Goal: Task Accomplishment & Management: Manage account settings

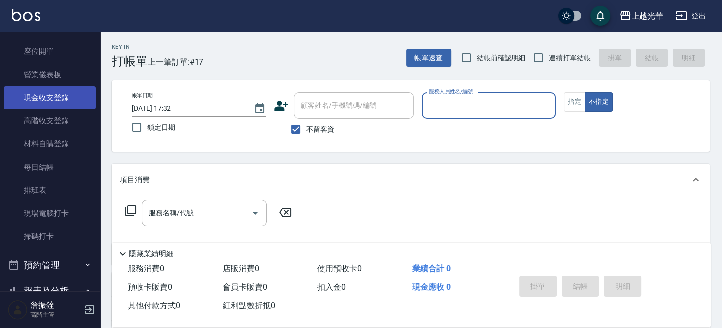
scroll to position [133, 0]
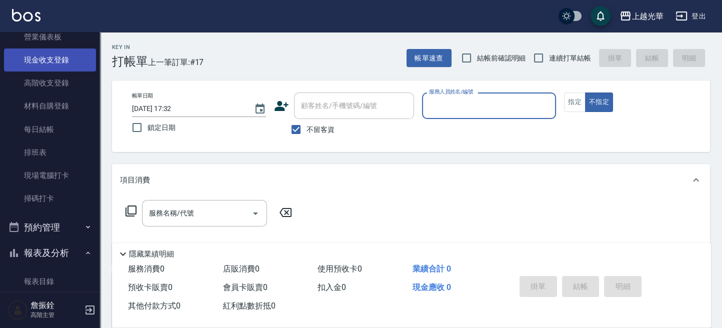
click at [75, 63] on link "現金收支登錄" at bounding box center [50, 60] width 92 height 23
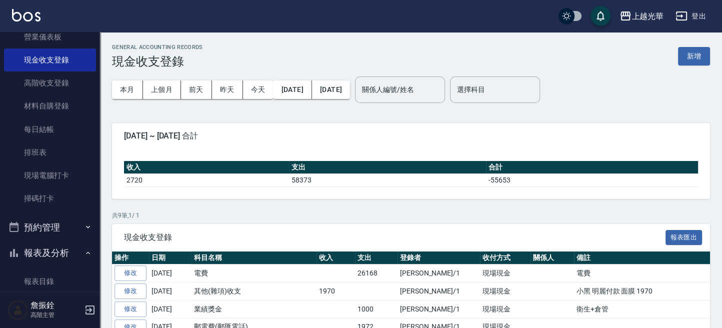
click at [674, 53] on div "GENERAL ACCOUNTING RECORDS 現金收支登錄 新增" at bounding box center [411, 56] width 598 height 25
click at [687, 57] on button "新增" at bounding box center [694, 56] width 32 height 19
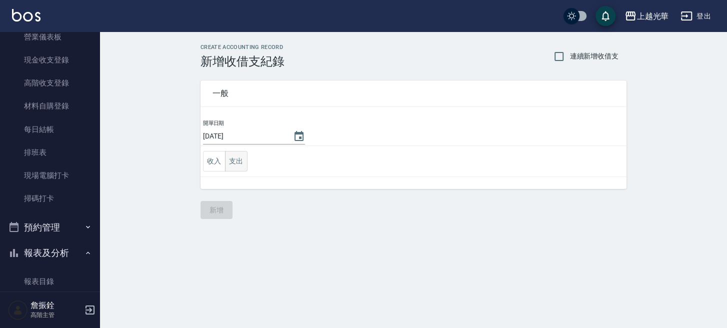
click at [238, 164] on button "支出" at bounding box center [236, 161] width 23 height 21
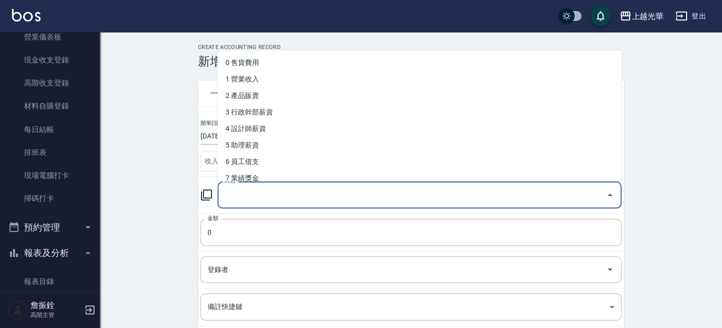
click at [238, 193] on input "科目" at bounding box center [412, 196] width 380 height 18
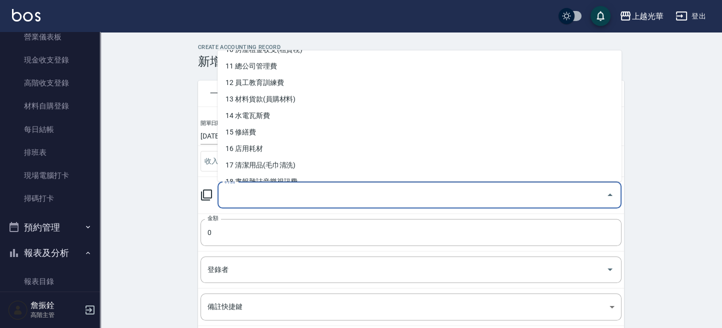
scroll to position [267, 0]
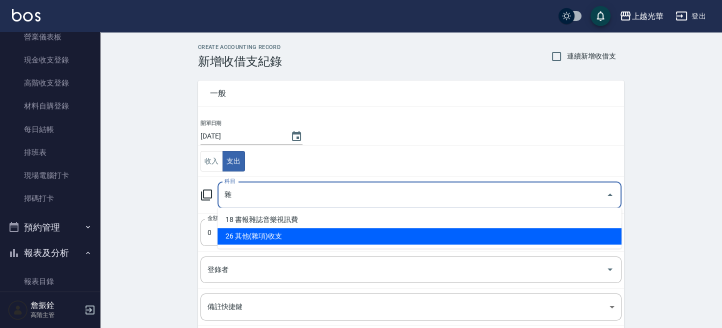
click at [290, 234] on li "26 其他(雜項)收支" at bounding box center [420, 236] width 404 height 17
type input "26 其他(雜項)收支"
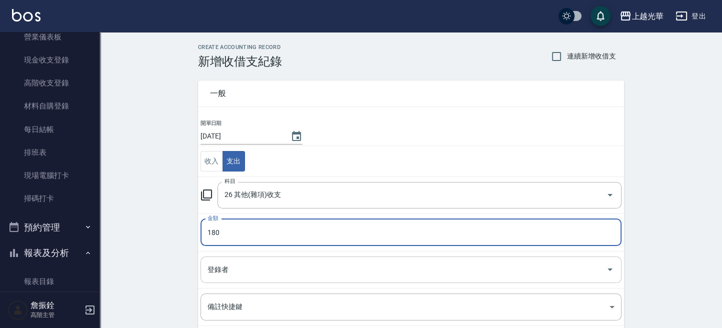
type input "180"
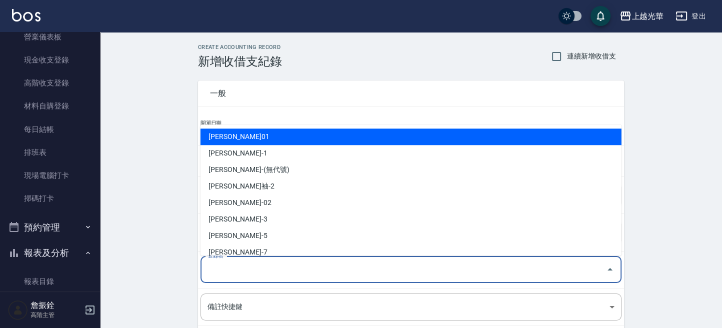
click at [278, 274] on input "登錄者" at bounding box center [403, 270] width 397 height 18
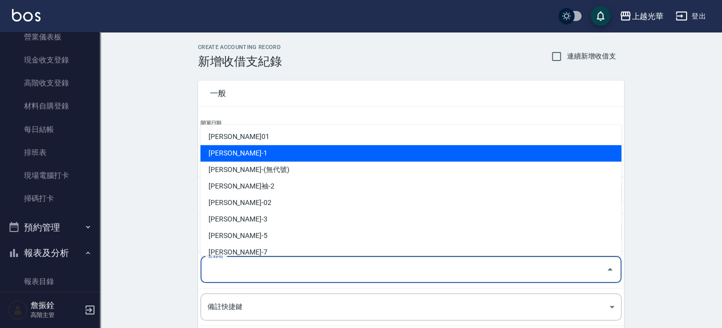
click at [242, 153] on li "[PERSON_NAME]-1" at bounding box center [411, 153] width 421 height 17
type input "[PERSON_NAME]-1"
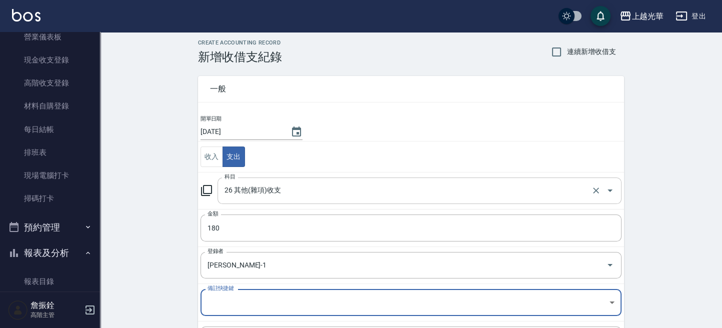
scroll to position [112, 0]
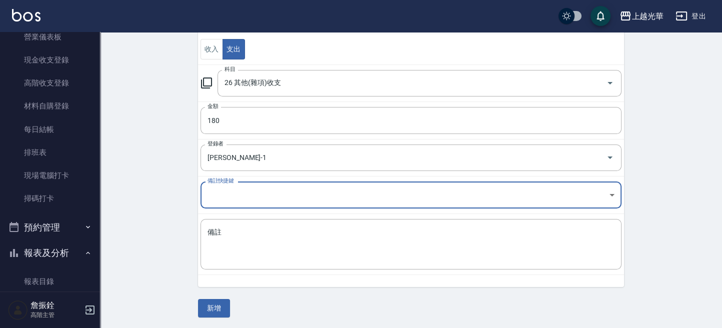
click at [266, 204] on body "上越光華 登出 櫃檯作業 打帳單 帳單列表 掛單列表 座位開單 營業儀表板 現金收支登錄 高階收支登錄 材料自購登錄 每日結帳 排班表 現場電腦打卡 掃碼打卡…" at bounding box center [361, 109] width 722 height 442
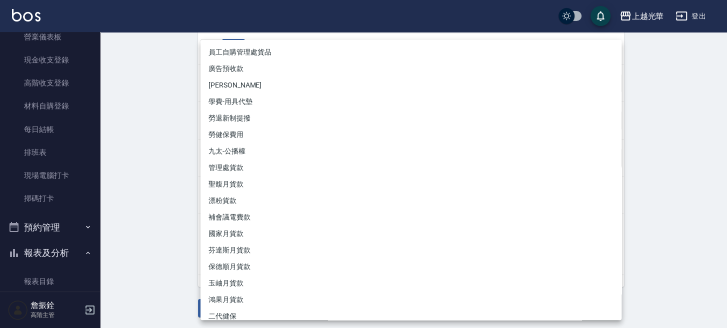
click at [157, 211] on div at bounding box center [363, 164] width 727 height 328
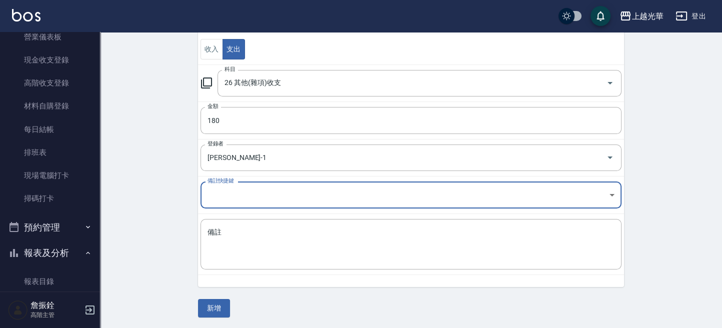
click at [237, 231] on textarea "備註" at bounding box center [411, 245] width 407 height 34
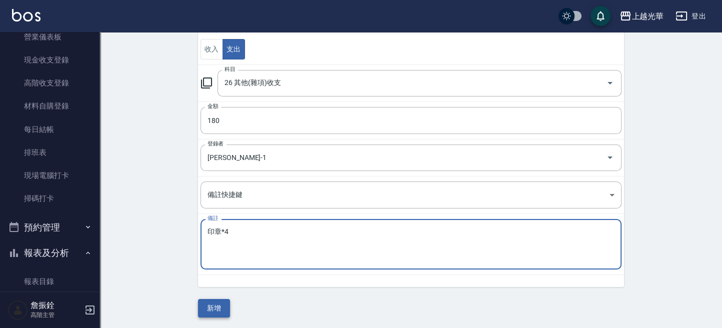
type textarea "印章*4"
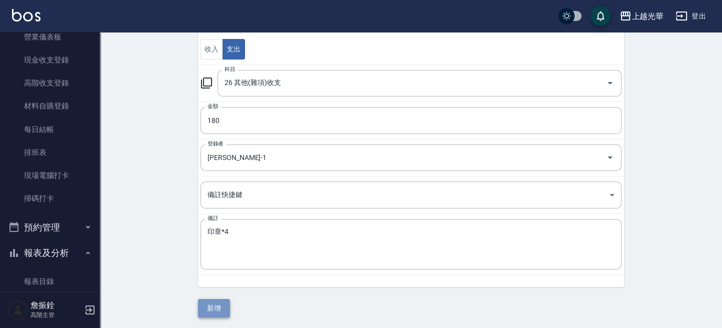
click at [218, 315] on button "新增" at bounding box center [214, 308] width 32 height 19
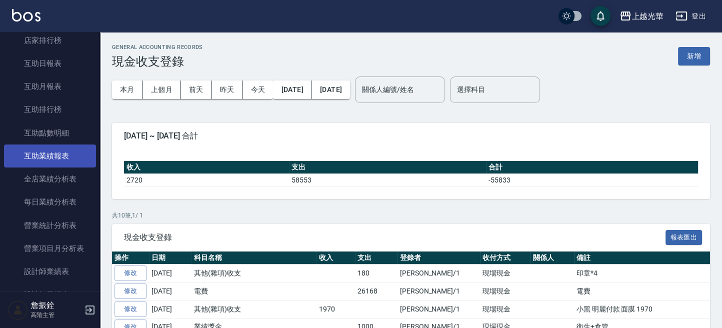
scroll to position [600, 0]
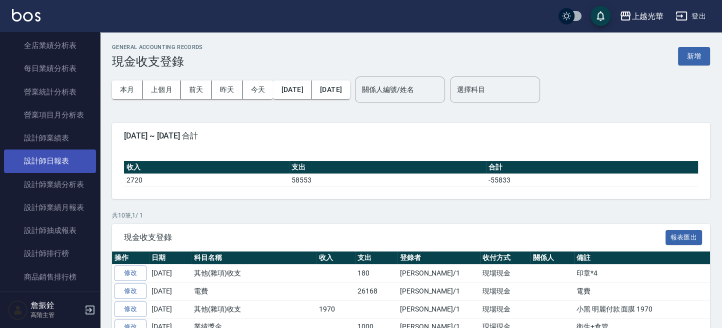
click at [66, 162] on link "設計師日報表" at bounding box center [50, 161] width 92 height 23
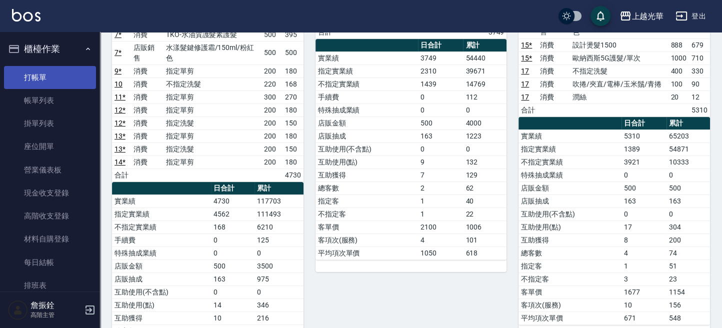
click at [39, 82] on link "打帳單" at bounding box center [50, 77] width 92 height 23
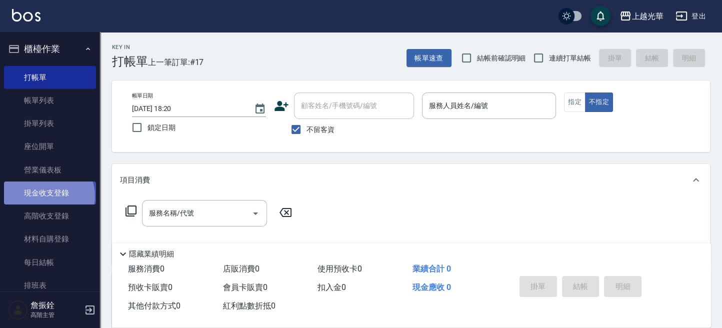
click at [48, 196] on link "現金收支登錄" at bounding box center [50, 193] width 92 height 23
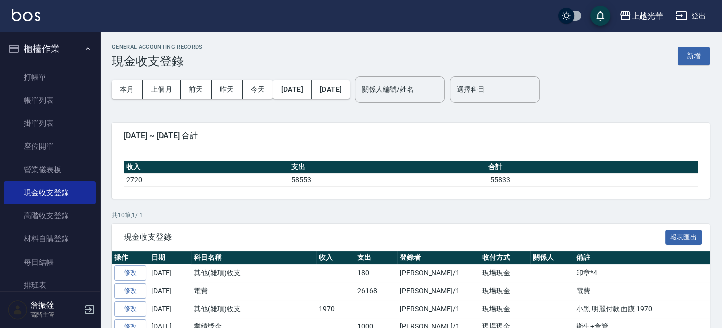
click at [691, 70] on div "本月 上個月 [DATE] [DATE] [DATE] [DATE] [DATE] 關係人編號/姓名 關係人編號/姓名 選擇科目 選擇科目" at bounding box center [411, 90] width 598 height 43
click at [687, 54] on button "新增" at bounding box center [694, 56] width 32 height 19
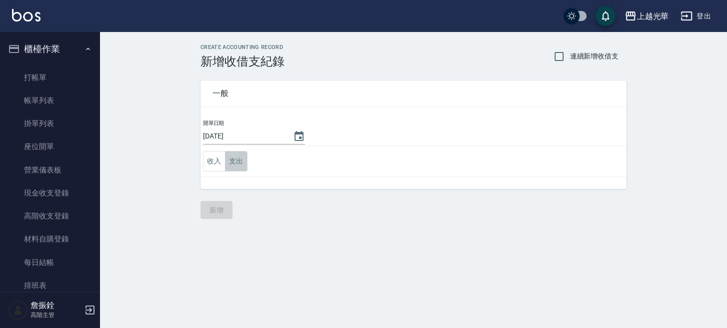
click at [242, 160] on button "支出" at bounding box center [236, 161] width 23 height 21
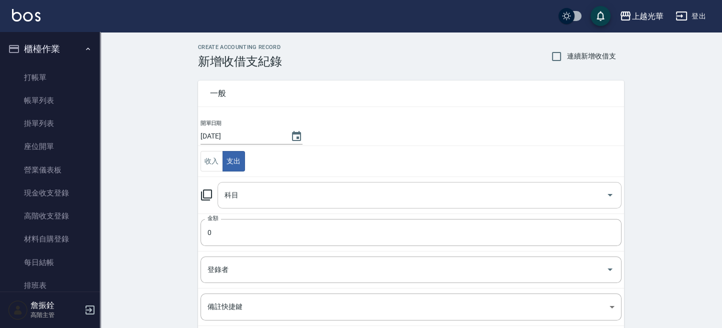
click at [252, 199] on input "科目" at bounding box center [412, 196] width 380 height 18
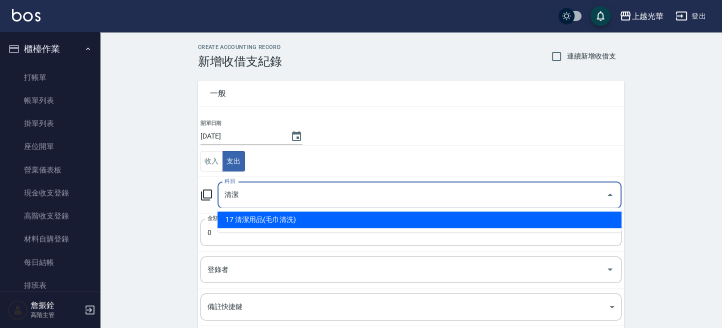
click at [261, 224] on li "17 清潔用品(毛巾清洗)" at bounding box center [420, 220] width 404 height 17
type input "17 清潔用品(毛巾清洗)"
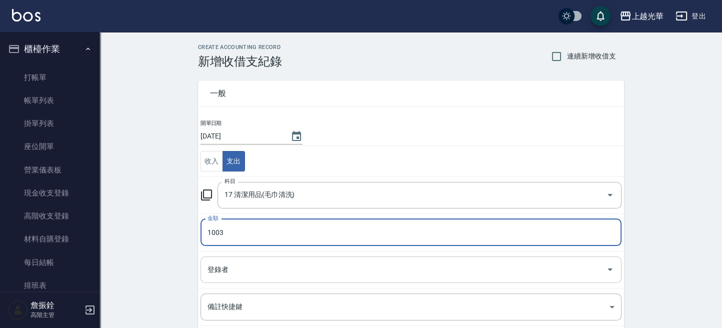
type input "1003"
click at [347, 268] on input "登錄者" at bounding box center [403, 270] width 397 height 18
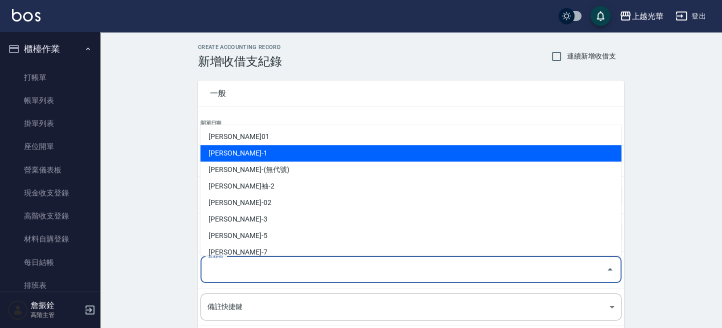
click at [286, 152] on li "[PERSON_NAME]-1" at bounding box center [411, 153] width 421 height 17
type input "[PERSON_NAME]-1"
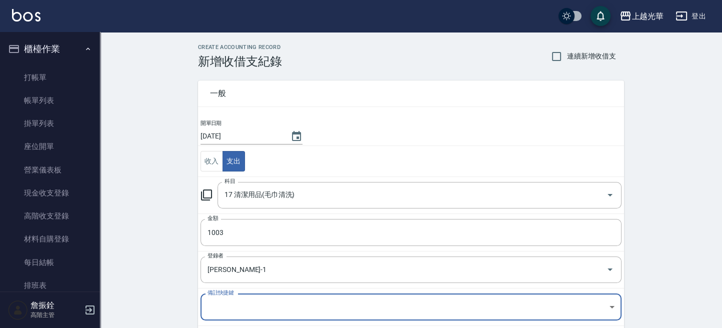
scroll to position [112, 0]
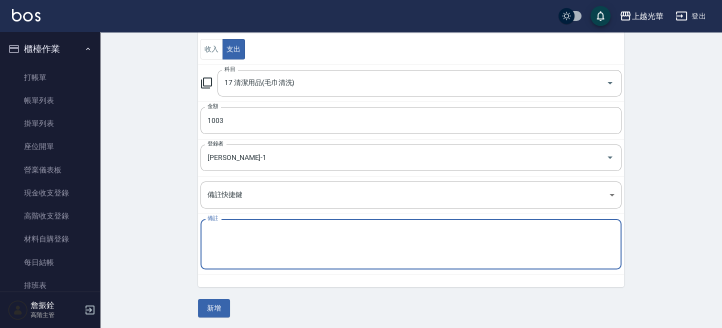
click at [248, 228] on textarea "備註" at bounding box center [411, 245] width 407 height 34
type textarea "ㄑ"
type textarea "親"
type textarea "清潔用品"
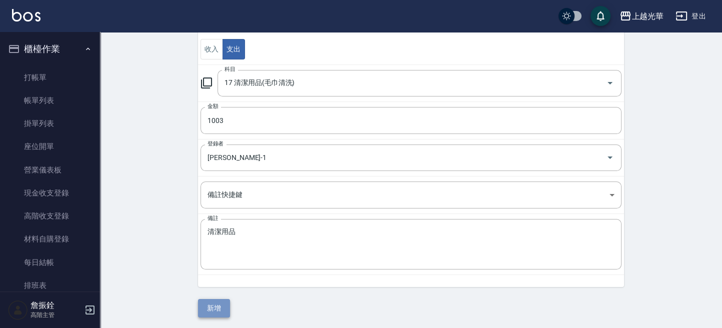
click at [216, 304] on button "新增" at bounding box center [214, 308] width 32 height 19
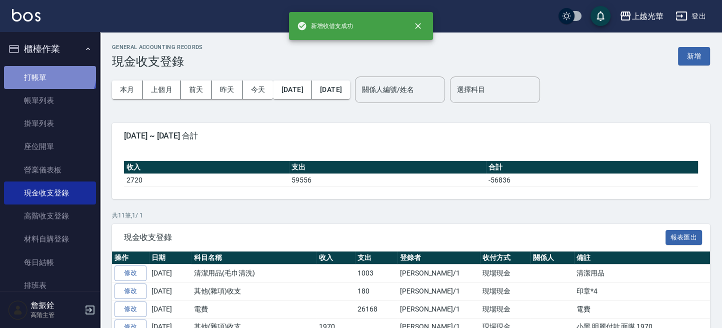
click at [49, 73] on link "打帳單" at bounding box center [50, 77] width 92 height 23
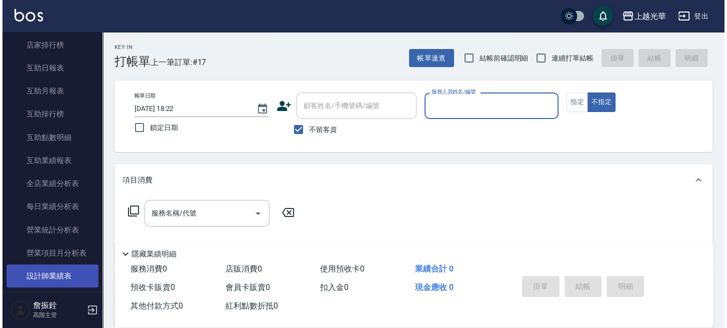
scroll to position [533, 0]
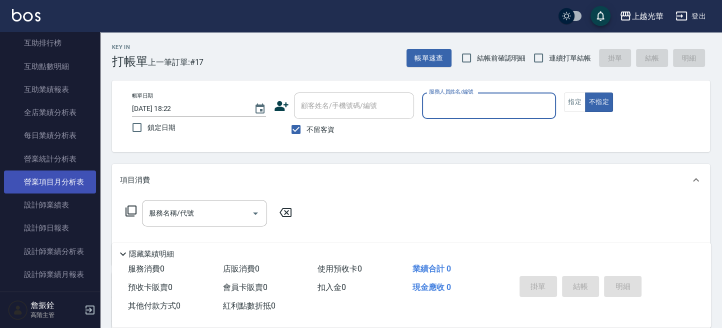
click at [76, 185] on link "營業項目月分析表" at bounding box center [50, 182] width 92 height 23
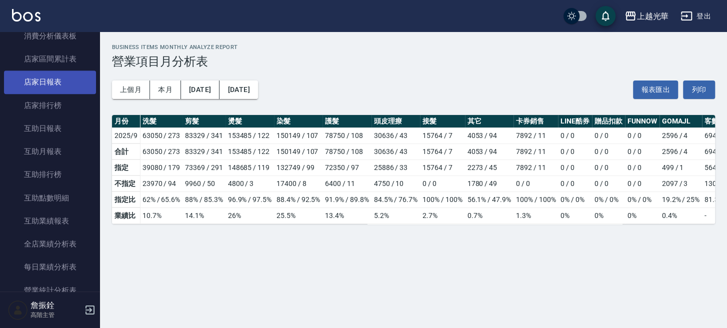
scroll to position [467, 0]
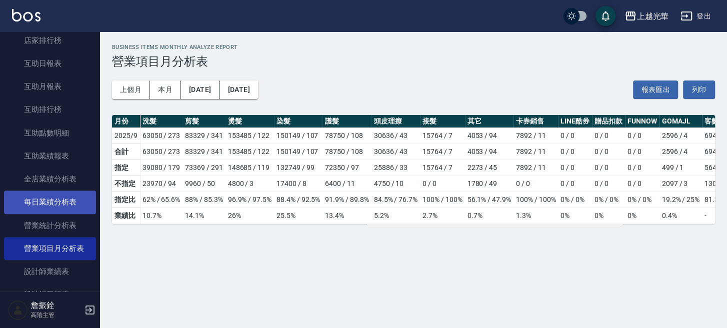
click at [68, 202] on link "每日業績分析表" at bounding box center [50, 202] width 92 height 23
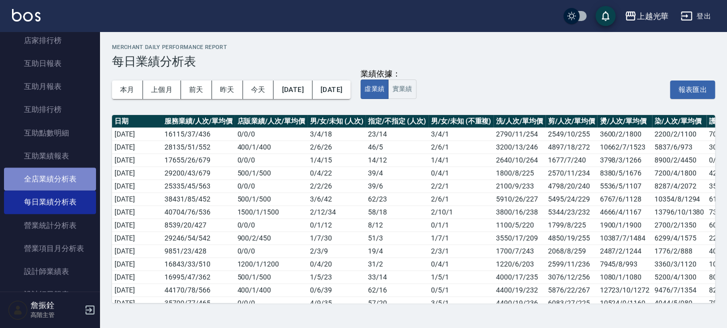
click at [75, 173] on link "全店業績分析表" at bounding box center [50, 179] width 92 height 23
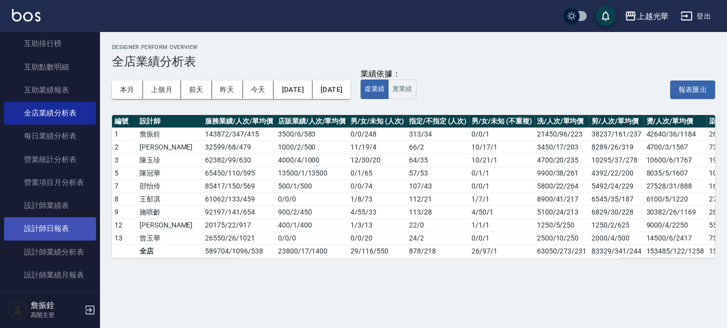
scroll to position [533, 0]
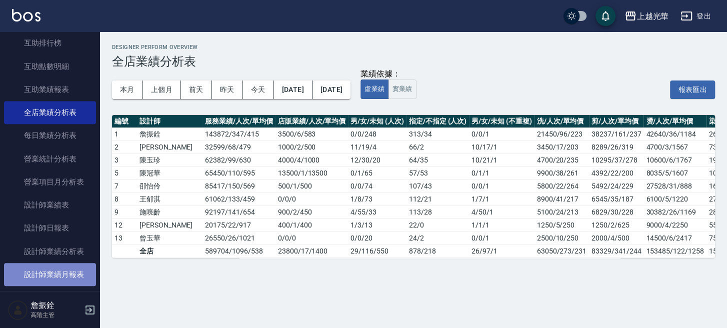
click at [64, 276] on link "設計師業績月報表" at bounding box center [50, 274] width 92 height 23
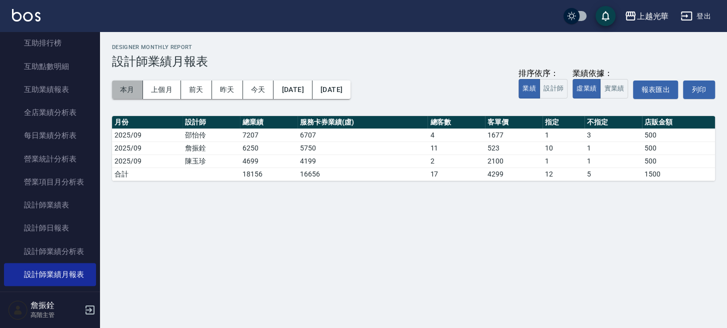
click at [128, 85] on button "本月" at bounding box center [127, 90] width 31 height 19
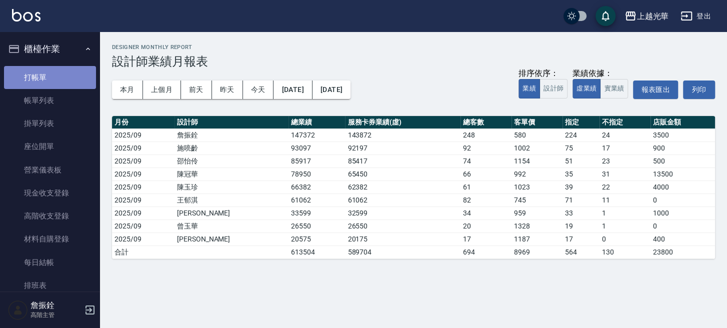
click at [50, 71] on link "打帳單" at bounding box center [50, 77] width 92 height 23
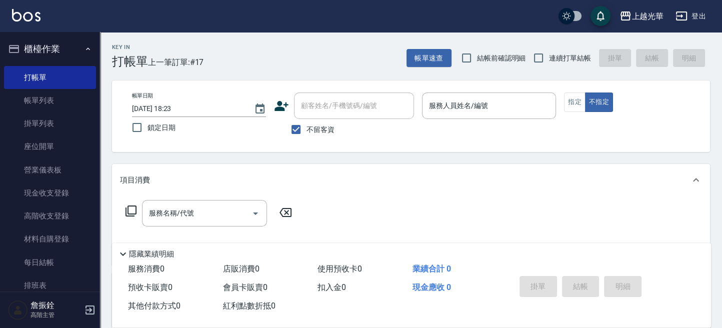
click at [270, 57] on div "Key In 打帳單 上一筆訂單:#17 帳單速查 結帳前確認明細 連續打單結帳 掛單 結帳 明細" at bounding box center [405, 50] width 610 height 37
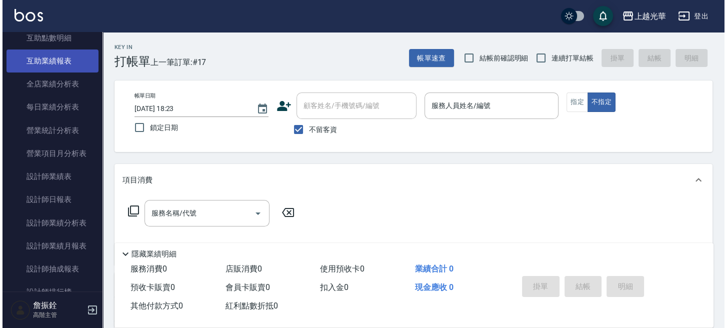
scroll to position [600, 0]
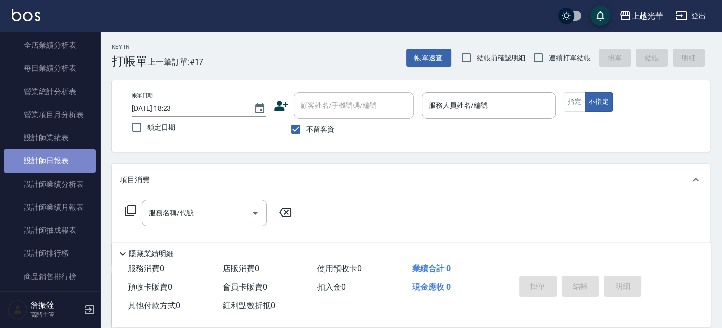
click at [66, 160] on link "設計師日報表" at bounding box center [50, 161] width 92 height 23
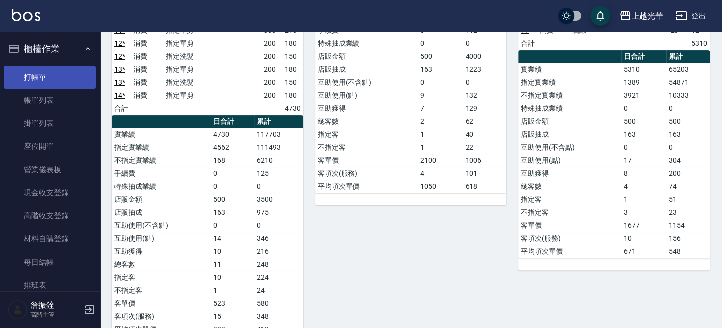
click at [33, 76] on link "打帳單" at bounding box center [50, 77] width 92 height 23
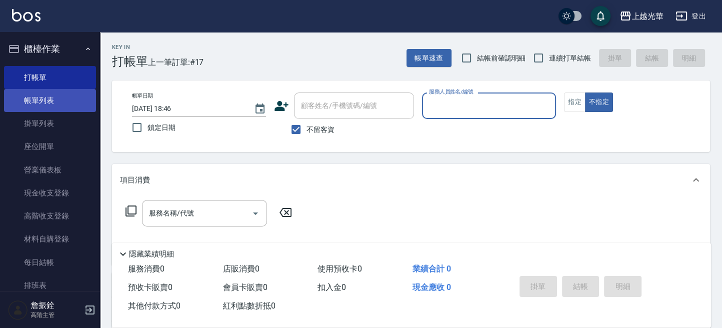
click at [54, 102] on link "帳單列表" at bounding box center [50, 100] width 92 height 23
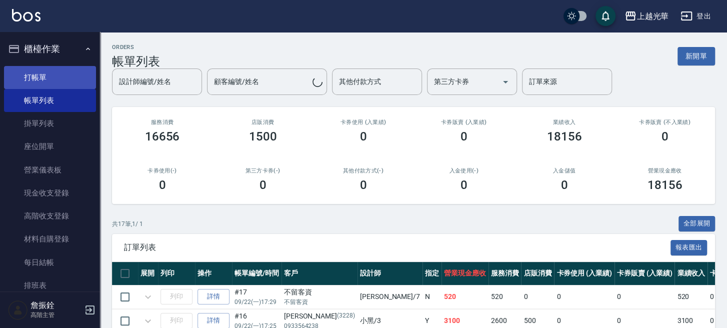
click at [51, 79] on link "打帳單" at bounding box center [50, 77] width 92 height 23
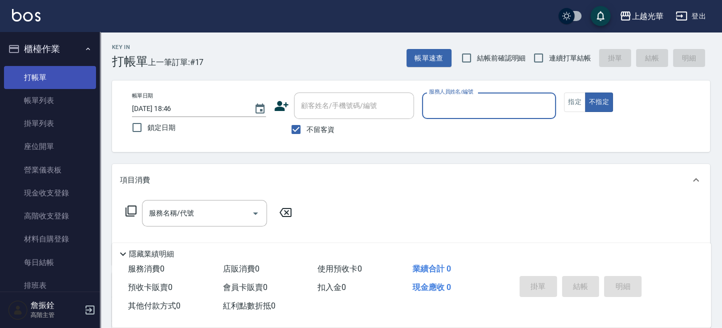
drag, startPoint x: 62, startPoint y: 108, endPoint x: 58, endPoint y: 84, distance: 24.4
click at [61, 108] on link "帳單列表" at bounding box center [50, 100] width 92 height 23
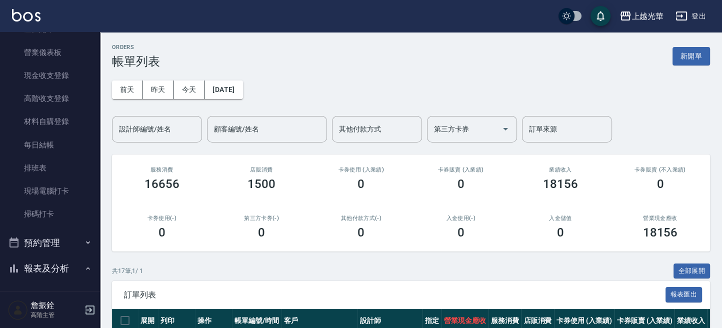
scroll to position [333, 0]
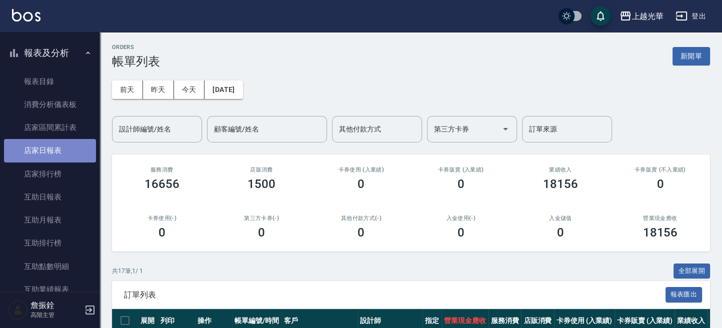
click at [69, 146] on link "店家日報表" at bounding box center [50, 150] width 92 height 23
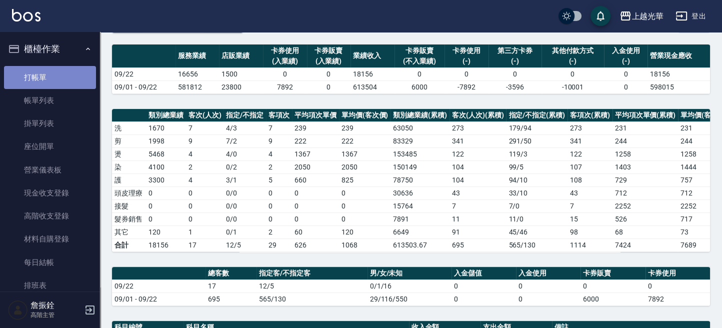
click at [64, 81] on link "打帳單" at bounding box center [50, 77] width 92 height 23
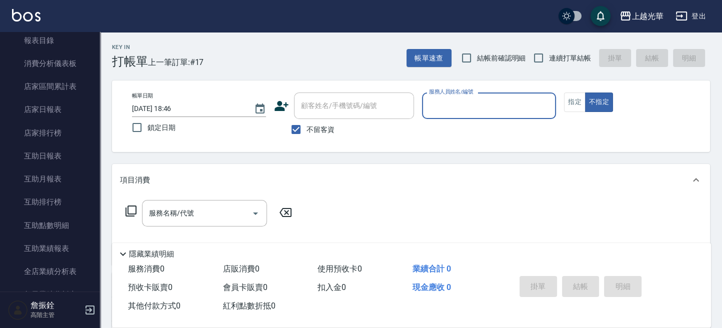
scroll to position [533, 0]
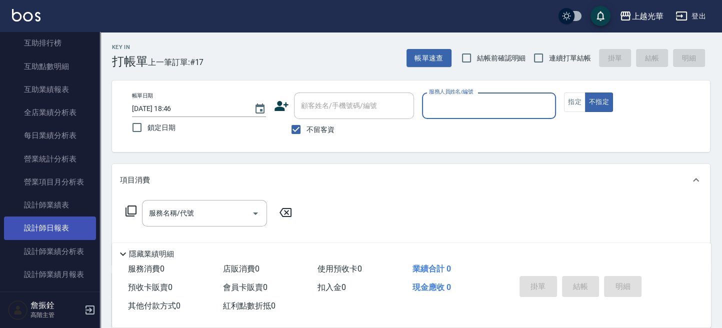
click at [46, 226] on link "設計師日報表" at bounding box center [50, 228] width 92 height 23
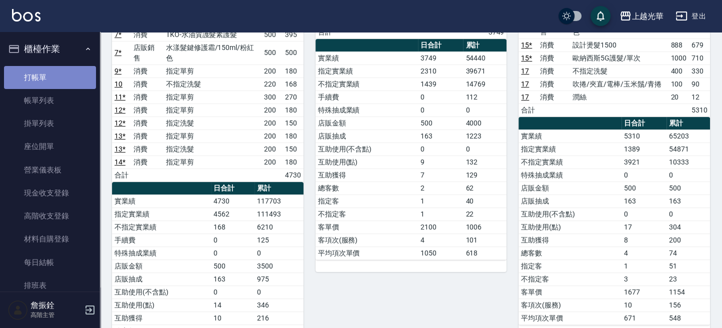
click at [63, 81] on link "打帳單" at bounding box center [50, 77] width 92 height 23
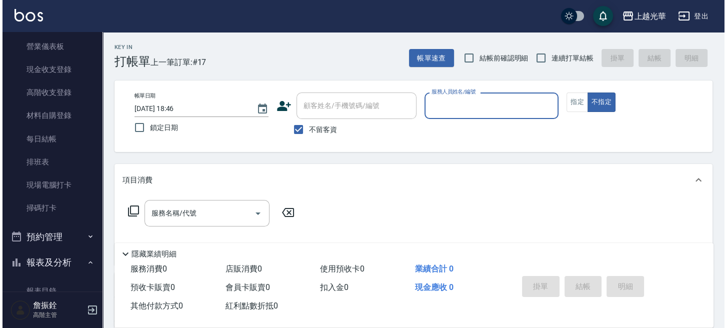
scroll to position [200, 0]
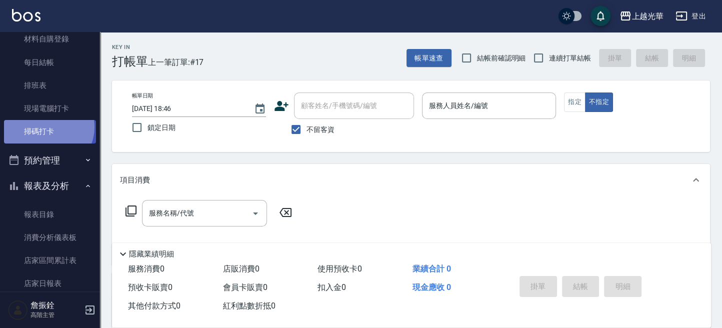
click at [47, 127] on link "掃碼打卡" at bounding box center [50, 131] width 92 height 23
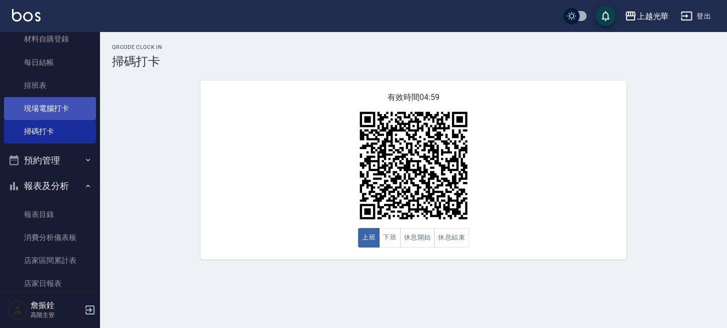
click at [65, 106] on link "現場電腦打卡" at bounding box center [50, 108] width 92 height 23
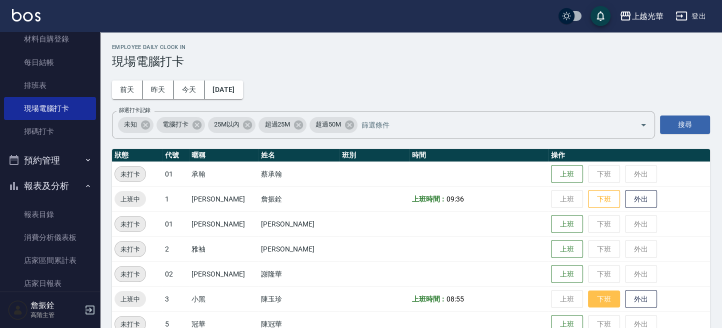
click at [594, 298] on button "下班" at bounding box center [604, 300] width 32 height 18
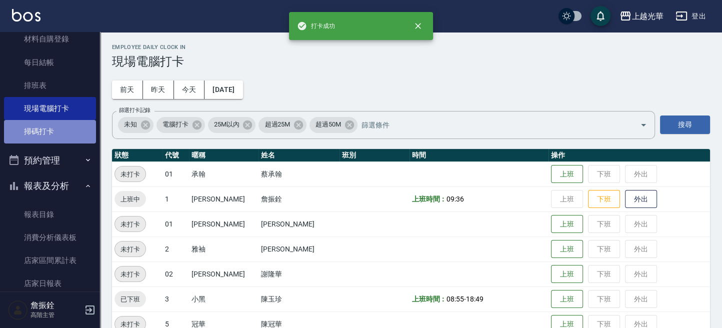
click at [59, 133] on link "掃碼打卡" at bounding box center [50, 131] width 92 height 23
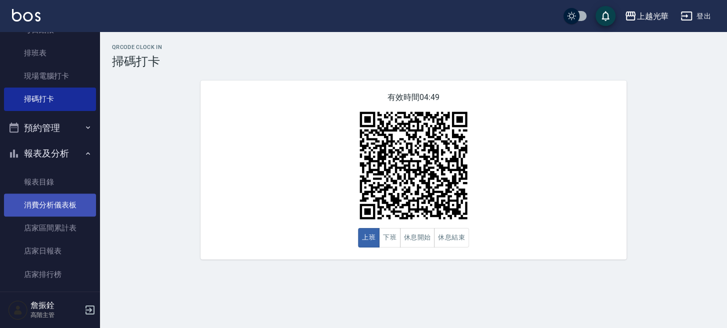
scroll to position [200, 0]
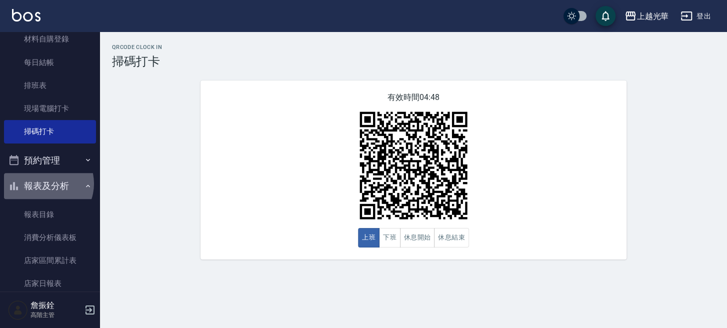
click at [44, 184] on button "報表及分析" at bounding box center [50, 186] width 92 height 26
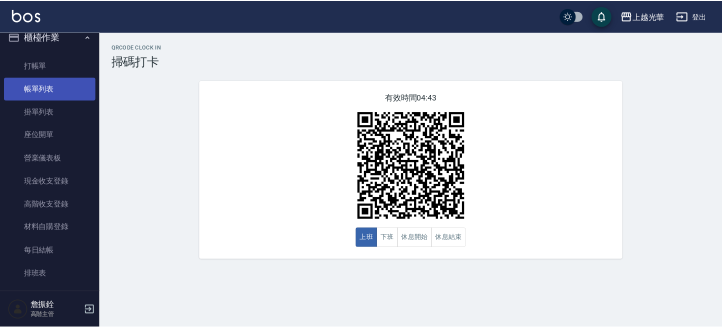
scroll to position [0, 0]
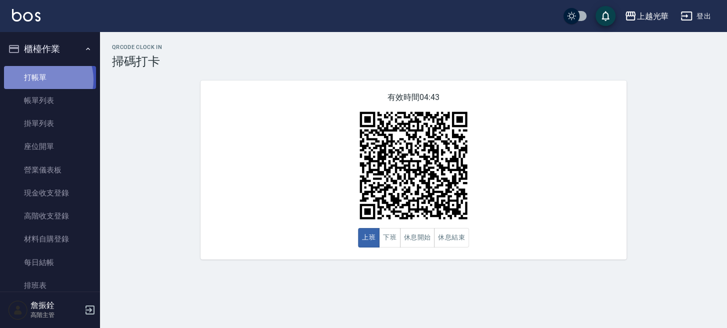
click at [43, 80] on link "打帳單" at bounding box center [50, 77] width 92 height 23
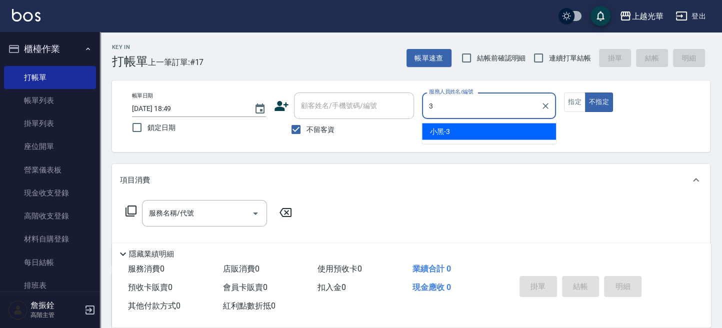
type input "小黑-3"
type button "false"
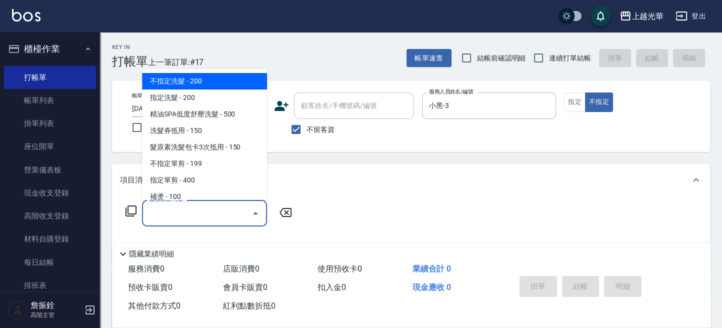
click at [226, 213] on input "服務名稱/代號" at bounding box center [197, 214] width 101 height 18
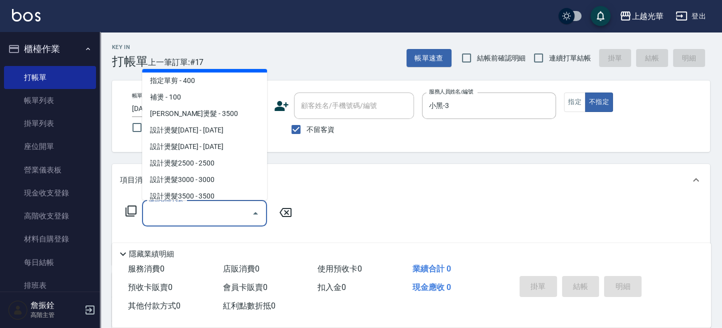
scroll to position [133, 0]
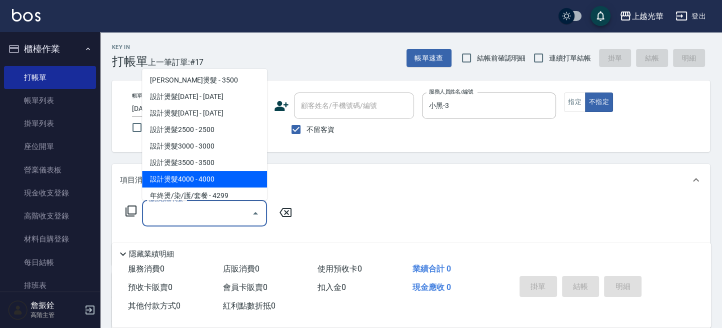
drag, startPoint x: 435, startPoint y: 207, endPoint x: 305, endPoint y: 228, distance: 131.7
click at [430, 209] on div "服務名稱/代號 服務名稱/代號" at bounding box center [411, 230] width 598 height 69
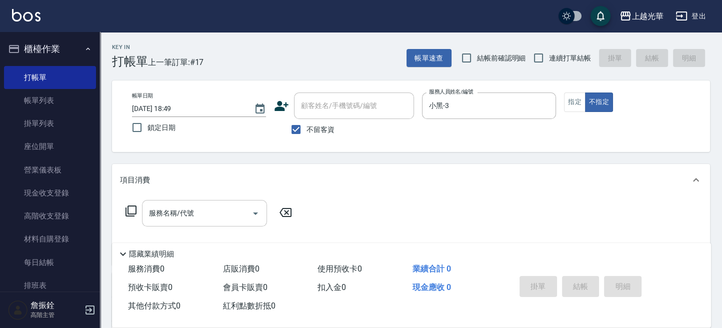
click at [191, 217] on input "服務名稱/代號" at bounding box center [197, 214] width 101 height 18
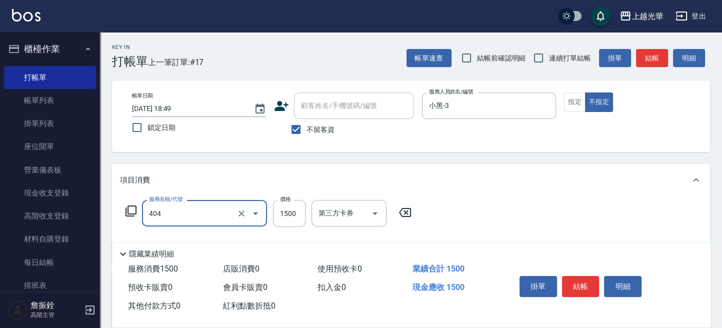
type input "設計染髮(404)"
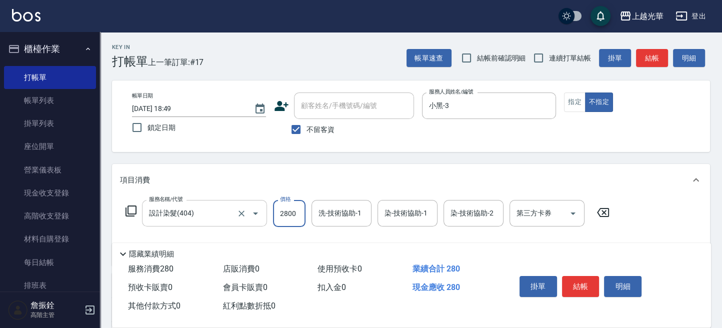
type input "2800"
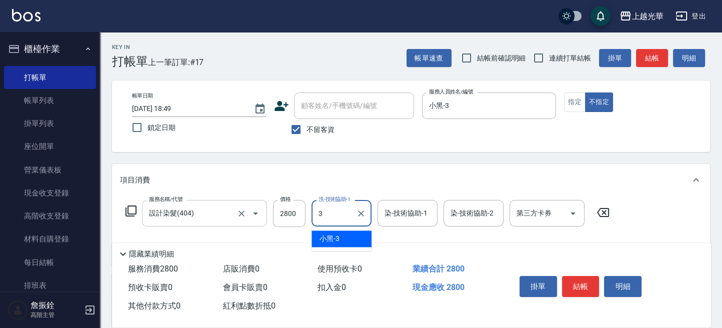
type input "小黑-3"
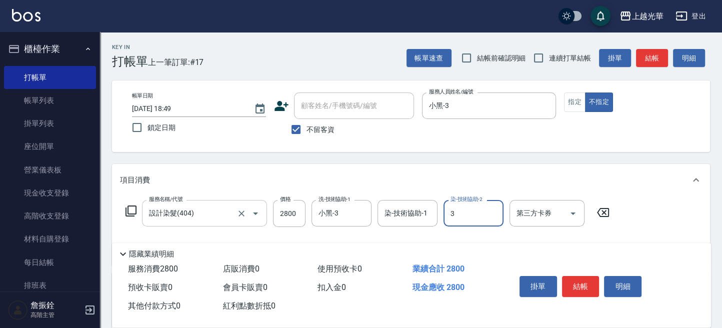
type input "小黑-3"
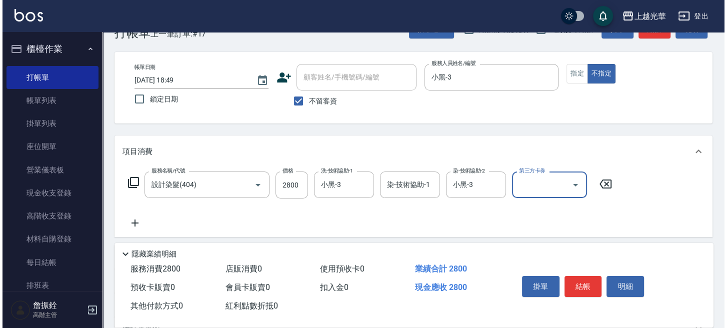
scroll to position [67, 0]
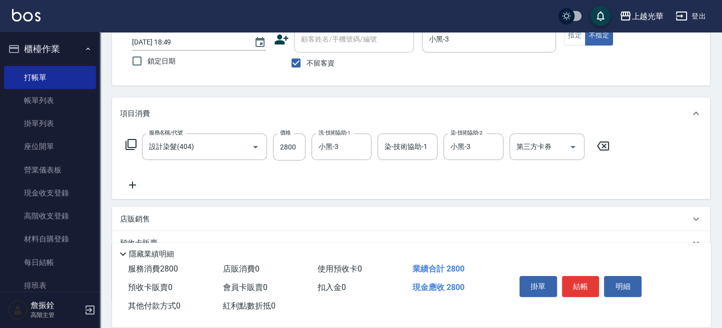
click at [133, 184] on icon at bounding box center [132, 185] width 25 height 12
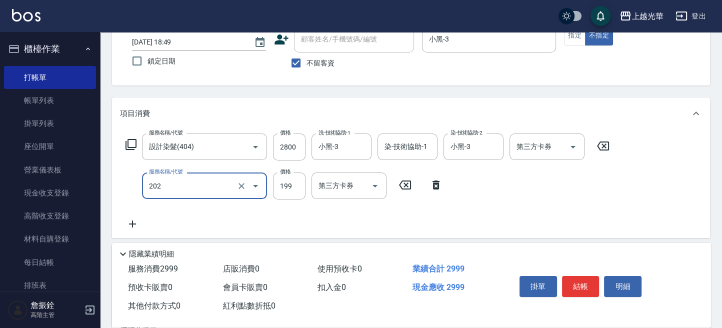
type input "不指定單剪(202)"
click at [134, 140] on icon at bounding box center [131, 145] width 12 height 12
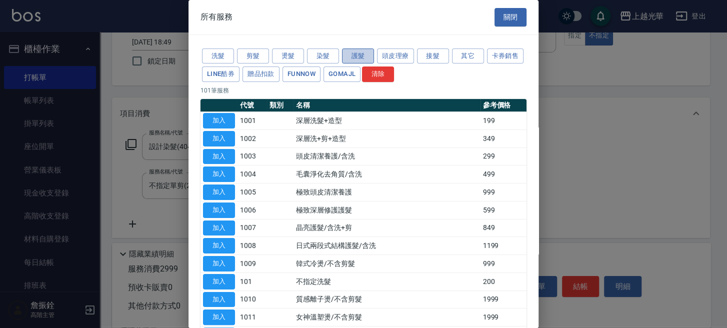
click at [371, 55] on button "護髮" at bounding box center [358, 57] width 32 height 16
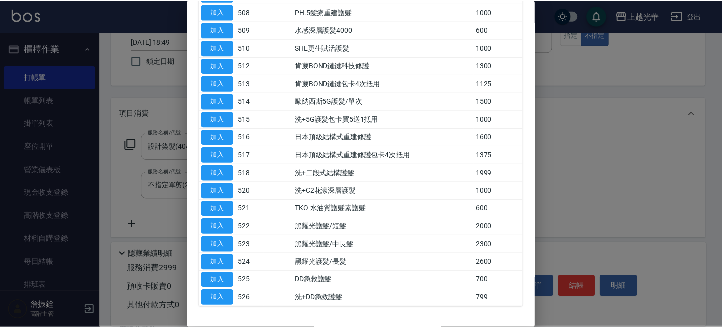
scroll to position [264, 0]
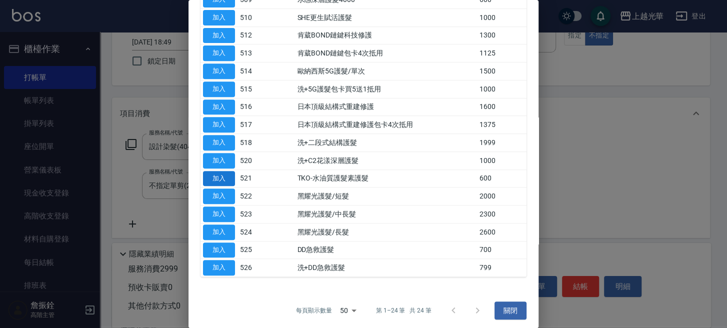
click at [230, 171] on button "加入" at bounding box center [219, 179] width 32 height 16
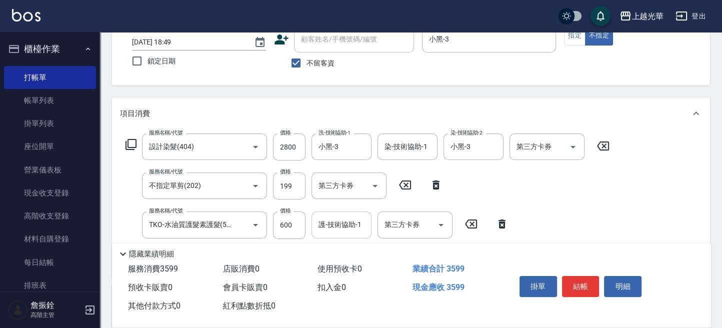
click at [350, 224] on input "護-技術協助-1" at bounding box center [341, 225] width 51 height 18
type input "小黑-3"
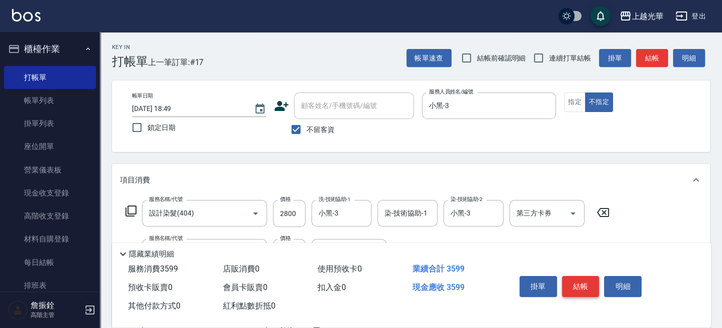
click at [581, 279] on button "結帳" at bounding box center [581, 286] width 38 height 21
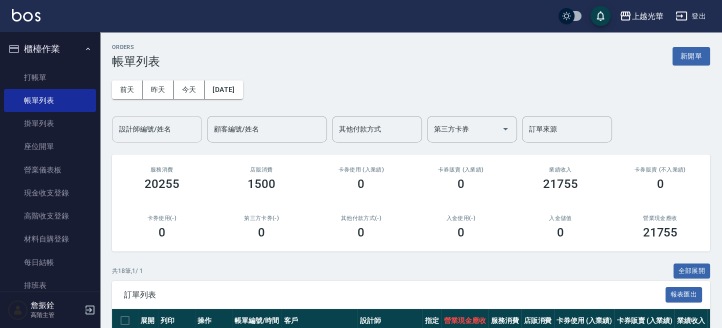
click at [191, 134] on input "設計師編號/姓名" at bounding box center [157, 130] width 81 height 18
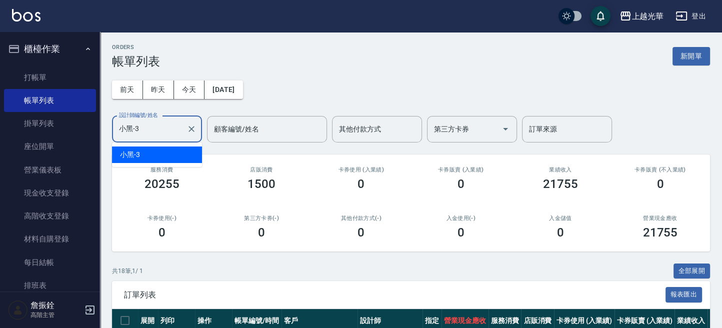
type input "小黑-3"
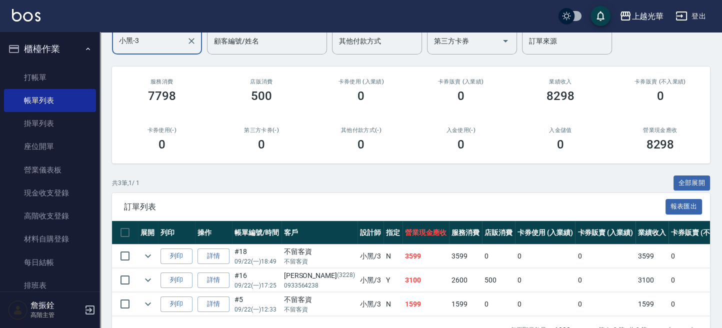
scroll to position [125, 0]
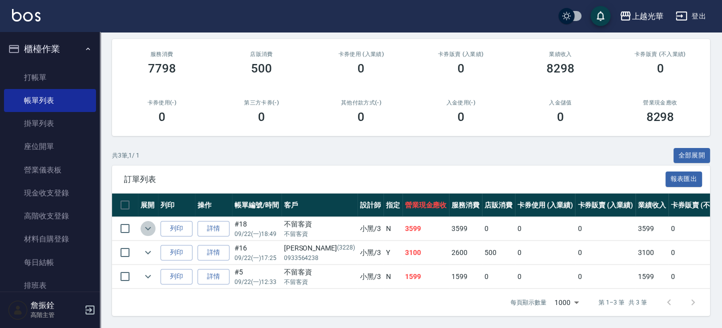
click at [152, 223] on icon "expand row" at bounding box center [148, 229] width 12 height 12
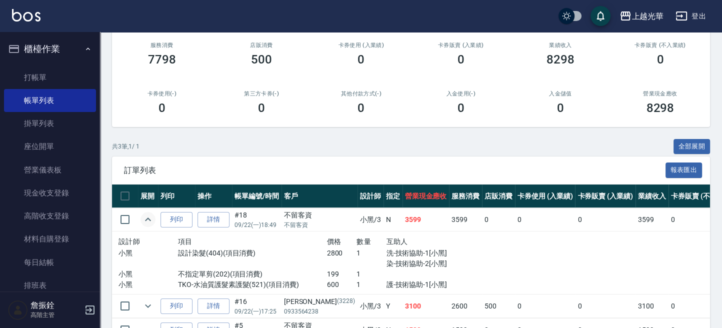
scroll to position [187, 0]
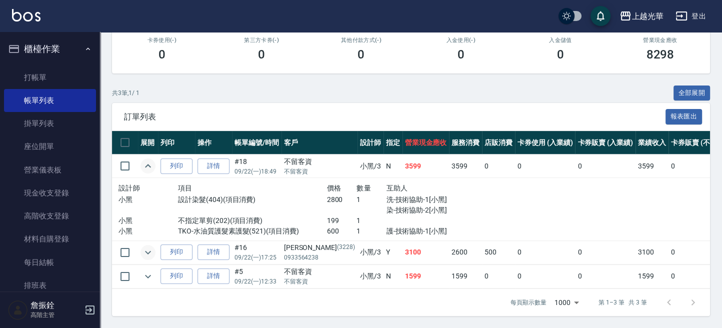
click at [145, 247] on icon "expand row" at bounding box center [148, 253] width 12 height 12
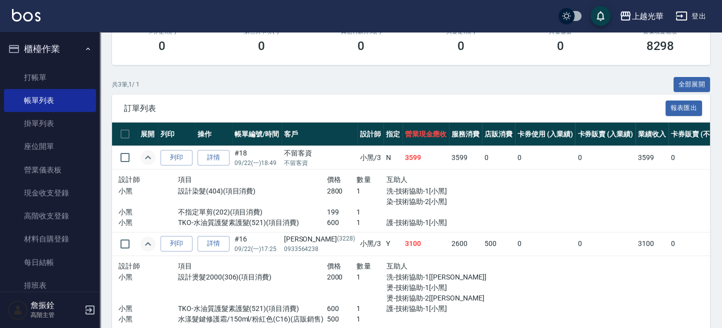
scroll to position [259, 0]
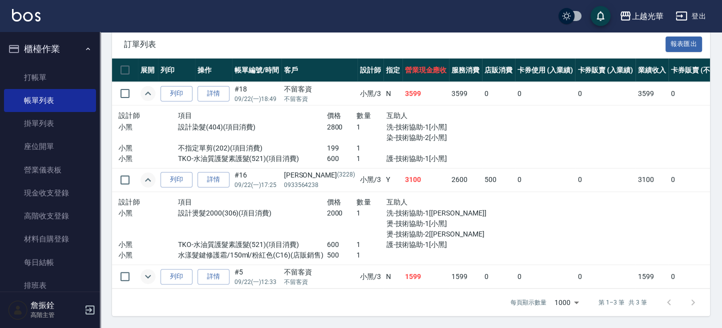
click at [152, 271] on icon "expand row" at bounding box center [148, 277] width 12 height 12
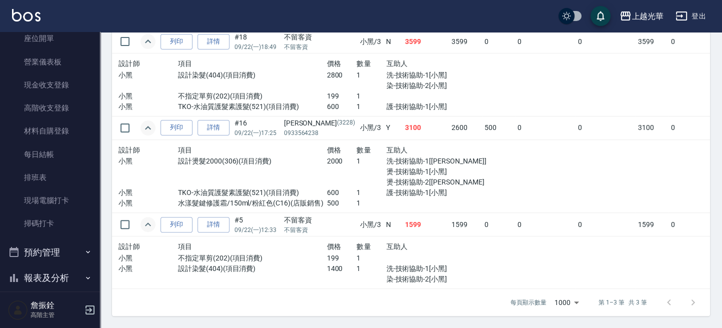
scroll to position [133, 0]
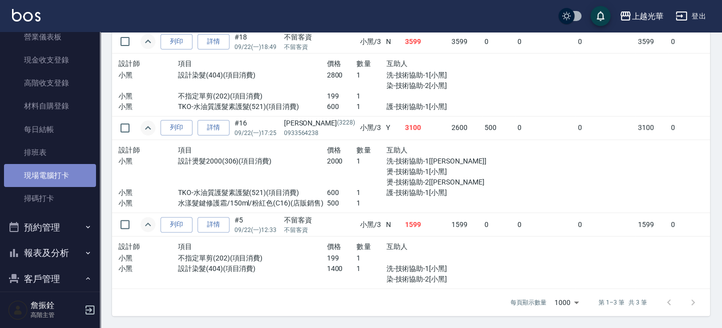
click at [57, 176] on link "現場電腦打卡" at bounding box center [50, 175] width 92 height 23
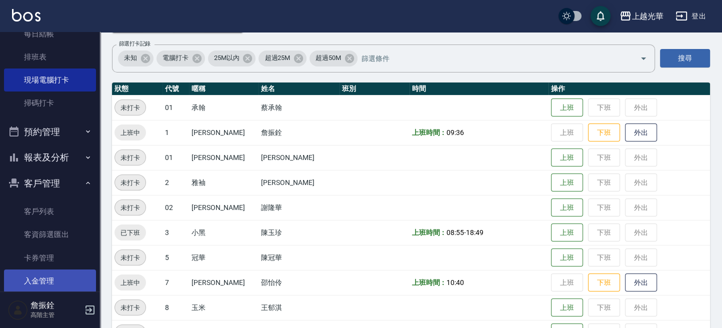
scroll to position [267, 0]
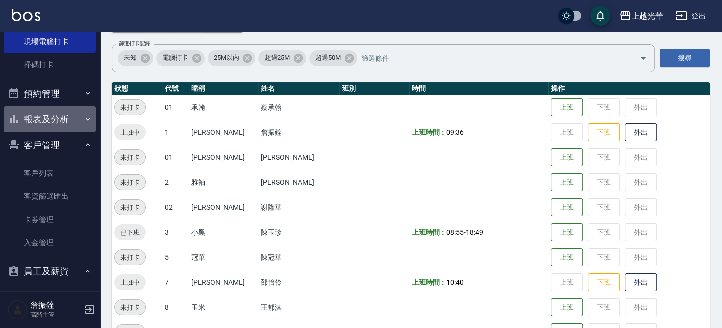
click at [59, 126] on button "報表及分析" at bounding box center [50, 120] width 92 height 26
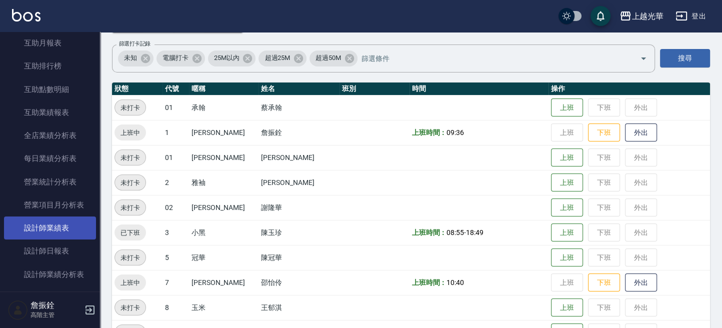
scroll to position [533, 0]
click at [51, 229] on link "設計師日報表" at bounding box center [50, 228] width 92 height 23
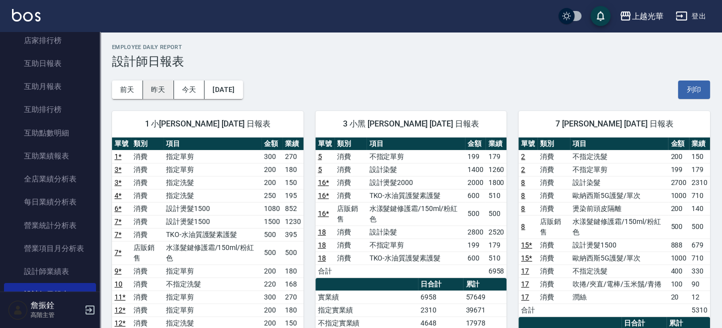
click at [168, 96] on button "昨天" at bounding box center [158, 90] width 31 height 19
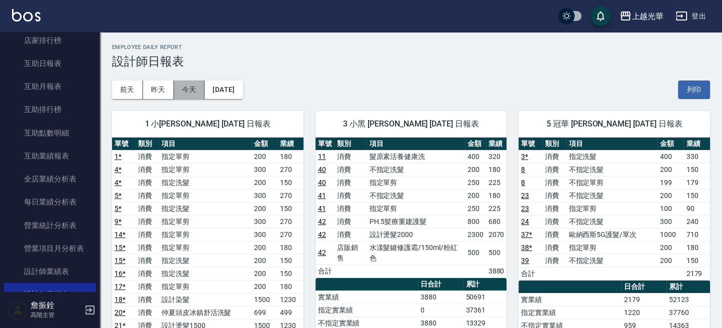
click at [188, 89] on button "今天" at bounding box center [189, 90] width 31 height 19
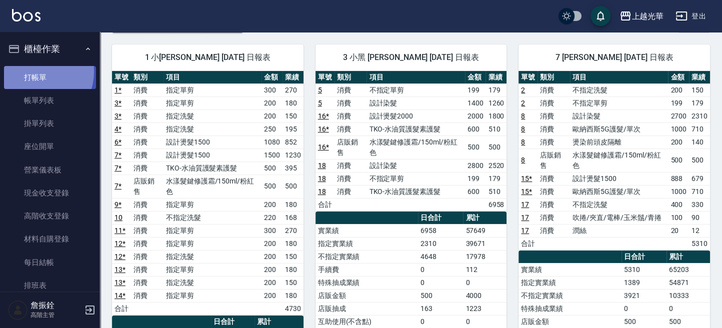
click at [37, 72] on link "打帳單" at bounding box center [50, 77] width 92 height 23
